Goal: Task Accomplishment & Management: Manage account settings

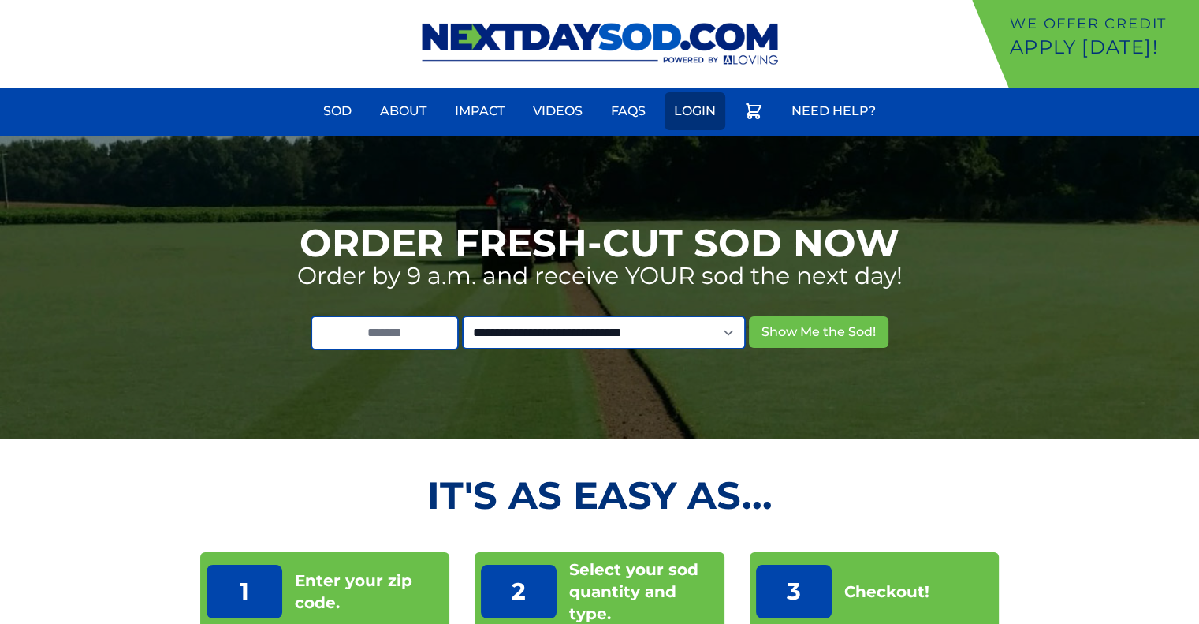
click at [684, 114] on link "Login" at bounding box center [695, 111] width 61 height 38
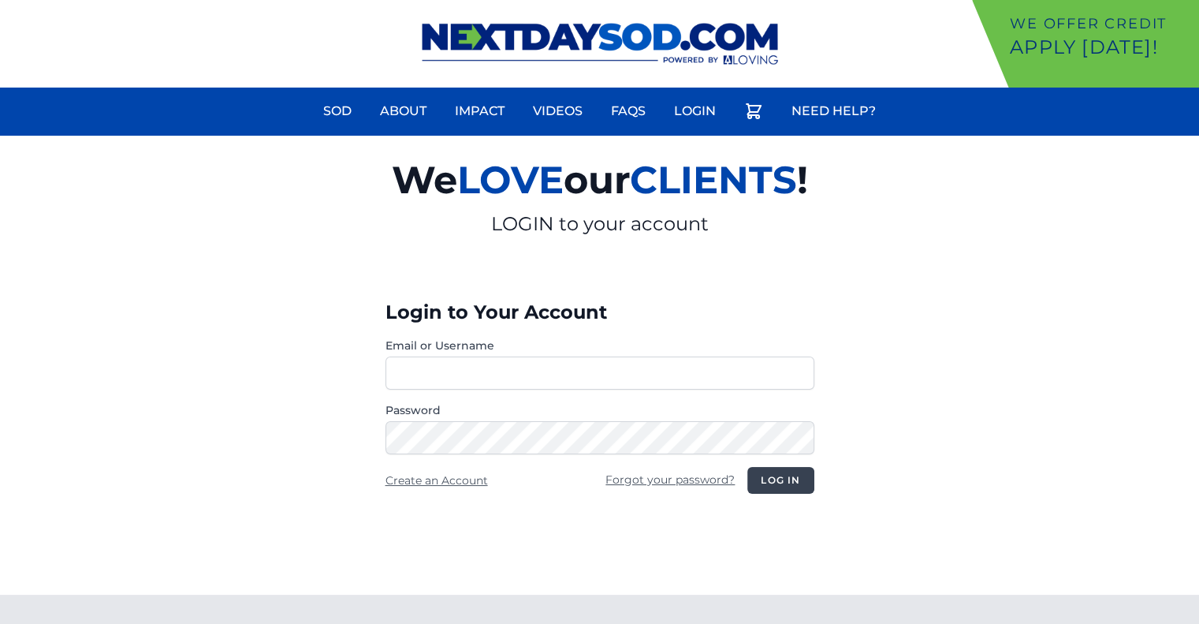
type input "**********"
click at [802, 475] on button "Log in" at bounding box center [781, 480] width 66 height 27
